Goal: Task Accomplishment & Management: Use online tool/utility

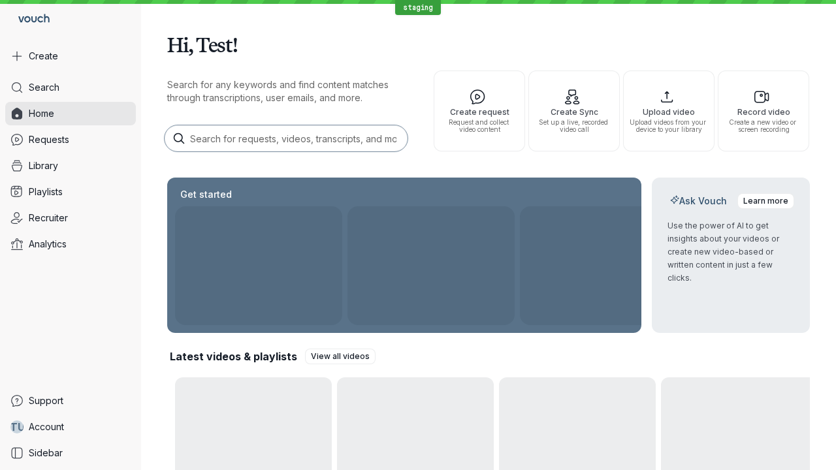
click at [71, 56] on button "Create" at bounding box center [70, 56] width 131 height 24
